Goal: Task Accomplishment & Management: Use online tool/utility

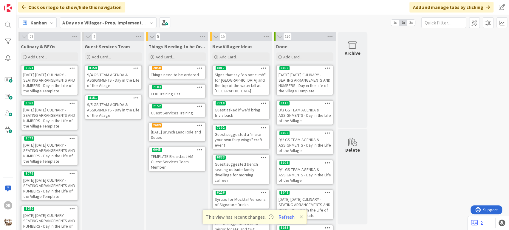
click at [135, 97] on icon at bounding box center [136, 98] width 6 height 4
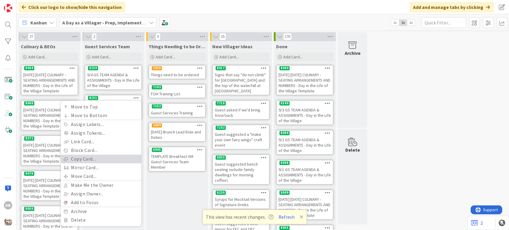
click at [93, 158] on link "Copy Card..." at bounding box center [101, 159] width 81 height 9
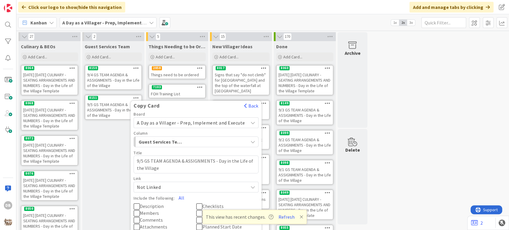
scroll to position [132, 0]
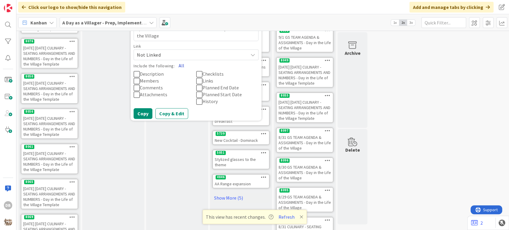
click at [183, 65] on button "All" at bounding box center [181, 65] width 13 height 11
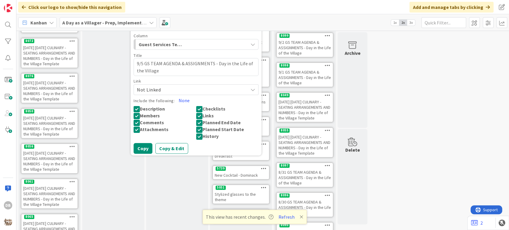
scroll to position [33, 0]
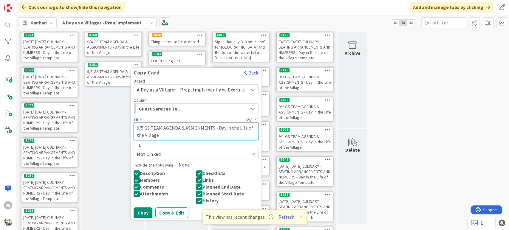
click at [144, 129] on textarea "9/5 GS TEAM AGENDA & ASSIGNMENTS - Day in the Life of the Village" at bounding box center [196, 132] width 125 height 18
type textarea "x"
type textarea "9/ GS TEAM AGENDA & ASSIGNMENTS - Day in the Life of the Village"
type textarea "x"
type textarea "9/6 GS TEAM AGENDA & ASSIGNMENTS - Day in the Life of the Village"
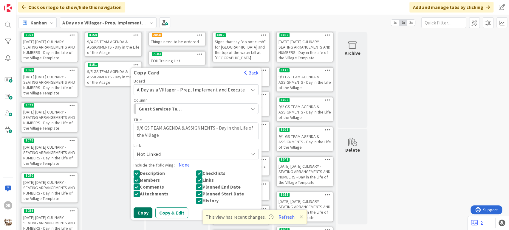
click at [149, 211] on button "Copy" at bounding box center [143, 213] width 19 height 11
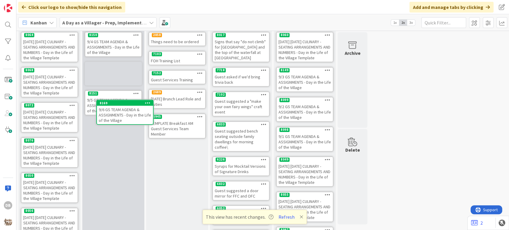
scroll to position [12, 0]
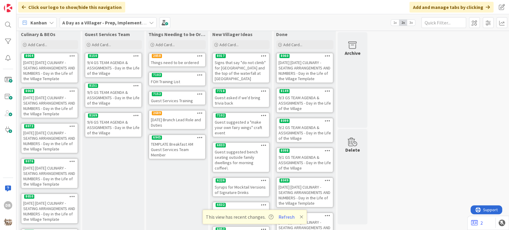
click at [113, 128] on div "9/6 GS TEAM AGENDA & ASSIGNMENTS - Day in the Life of the Village" at bounding box center [113, 127] width 56 height 18
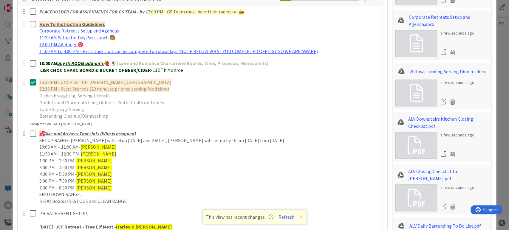
click at [31, 83] on icon at bounding box center [33, 82] width 6 height 7
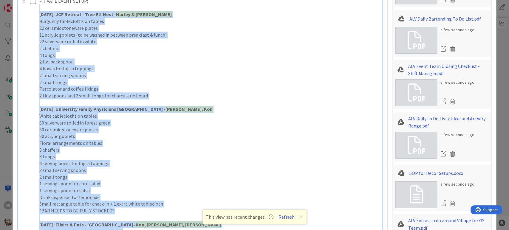
scroll to position [499, 0]
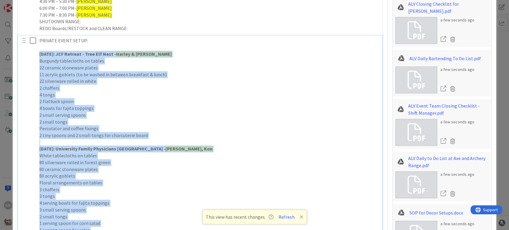
drag, startPoint x: 116, startPoint y: 154, endPoint x: 38, endPoint y: 54, distance: 126.9
click at [38, 54] on div "PRIVATE EVENT SETUP: [DATE]: JCF Retreat - Tree Elf Nest - Harley & [PERSON_NAM…" at bounding box center [209, 206] width 344 height 342
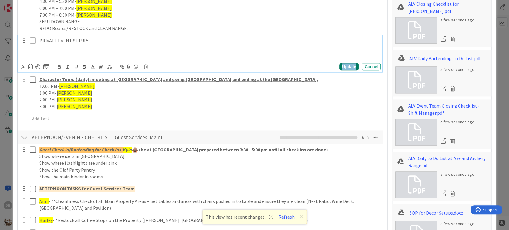
click at [345, 67] on div "Update" at bounding box center [348, 66] width 19 height 7
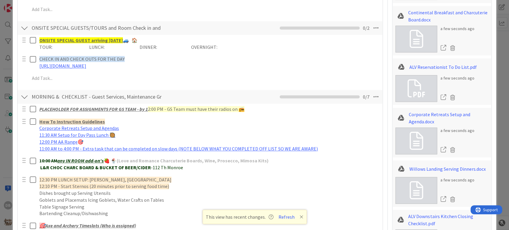
scroll to position [400, 0]
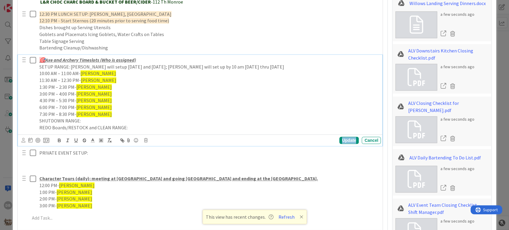
drag, startPoint x: 213, startPoint y: 121, endPoint x: 347, endPoint y: 138, distance: 135.0
click at [347, 138] on div "Update" at bounding box center [348, 140] width 19 height 7
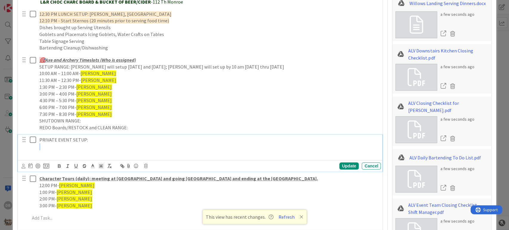
click at [347, 138] on p "PRIVATE EVENT SETUP:" at bounding box center [208, 140] width 339 height 7
click at [342, 166] on div "Update" at bounding box center [348, 166] width 19 height 7
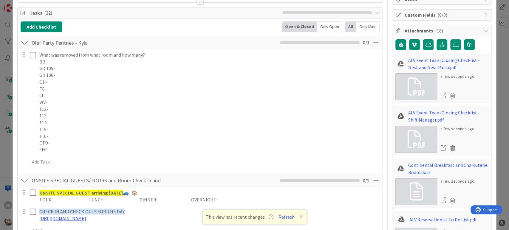
scroll to position [0, 0]
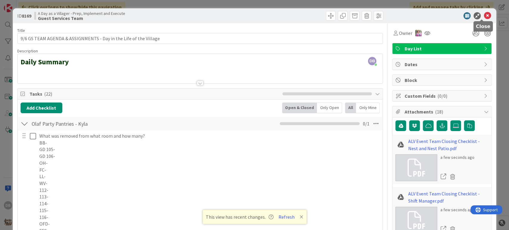
click at [484, 15] on icon at bounding box center [487, 15] width 7 height 7
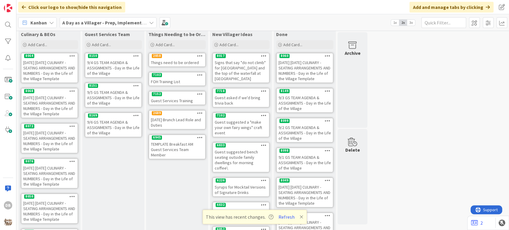
click at [302, 217] on div "This view has recent changes. Refresh" at bounding box center [255, 217] width 104 height 14
click at [300, 217] on icon at bounding box center [302, 217] width 4 height 5
type textarea "x"
